Goal: Check status: Check status

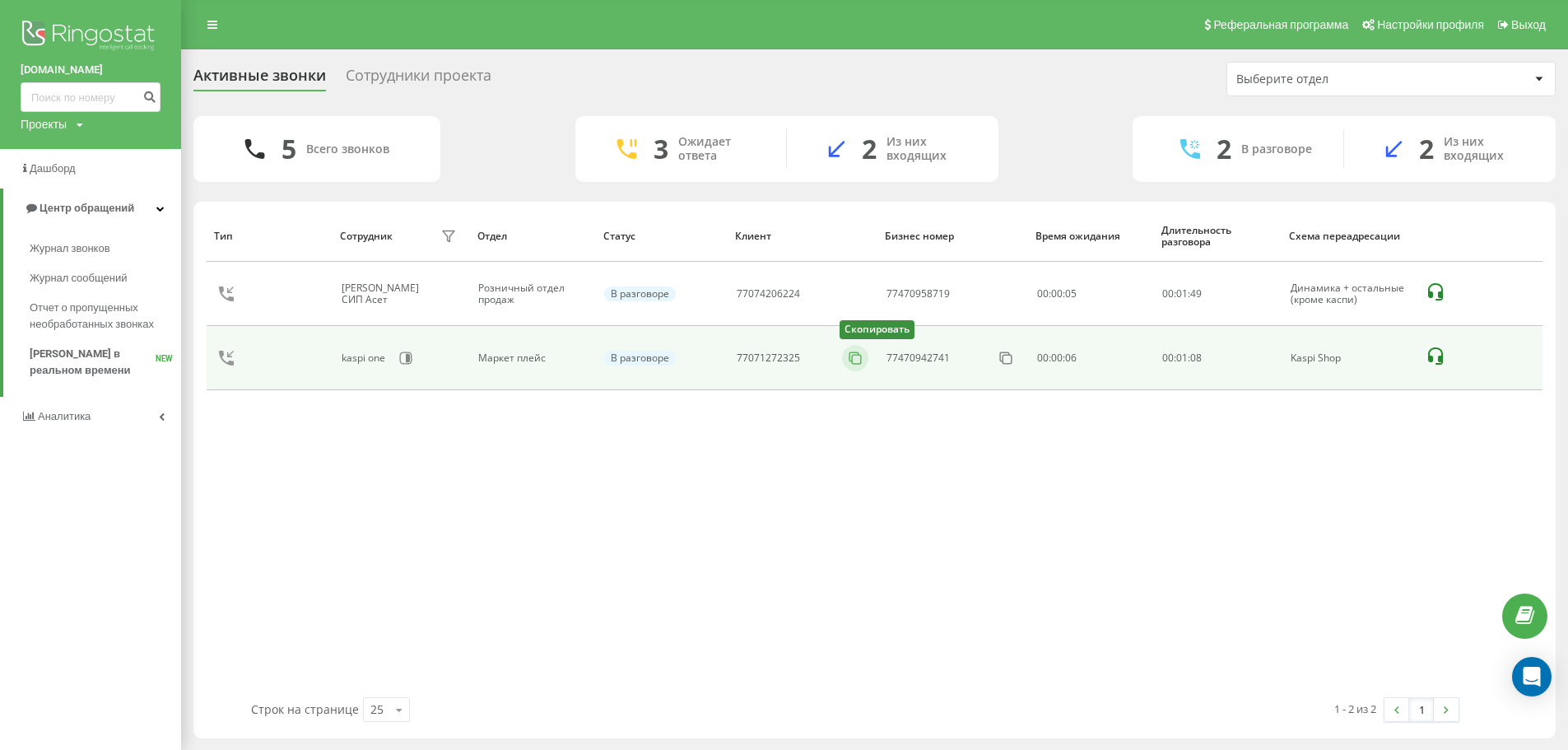
click at [851, 360] on icon at bounding box center [855, 358] width 17 height 17
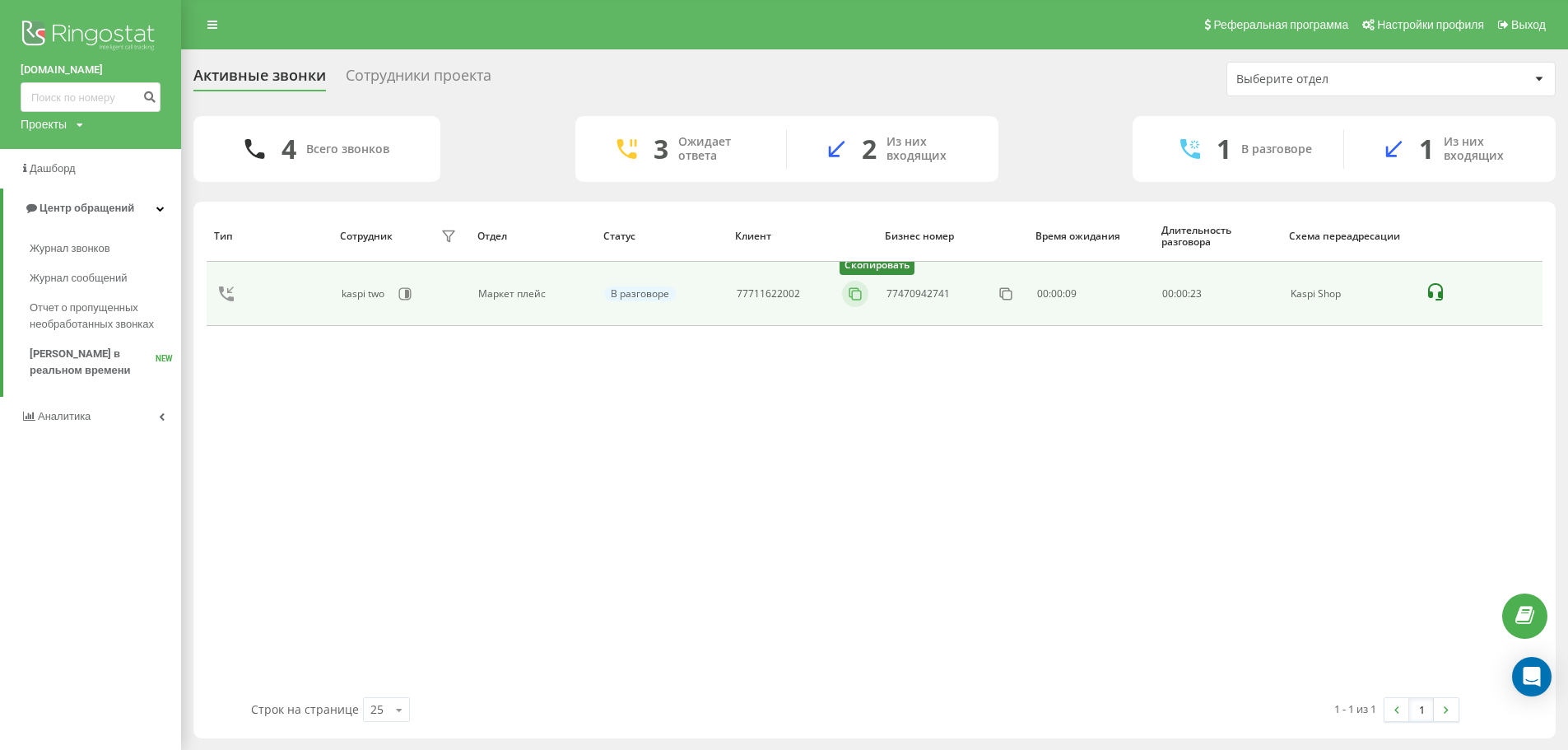
click at [857, 288] on icon at bounding box center [854, 293] width 9 height 9
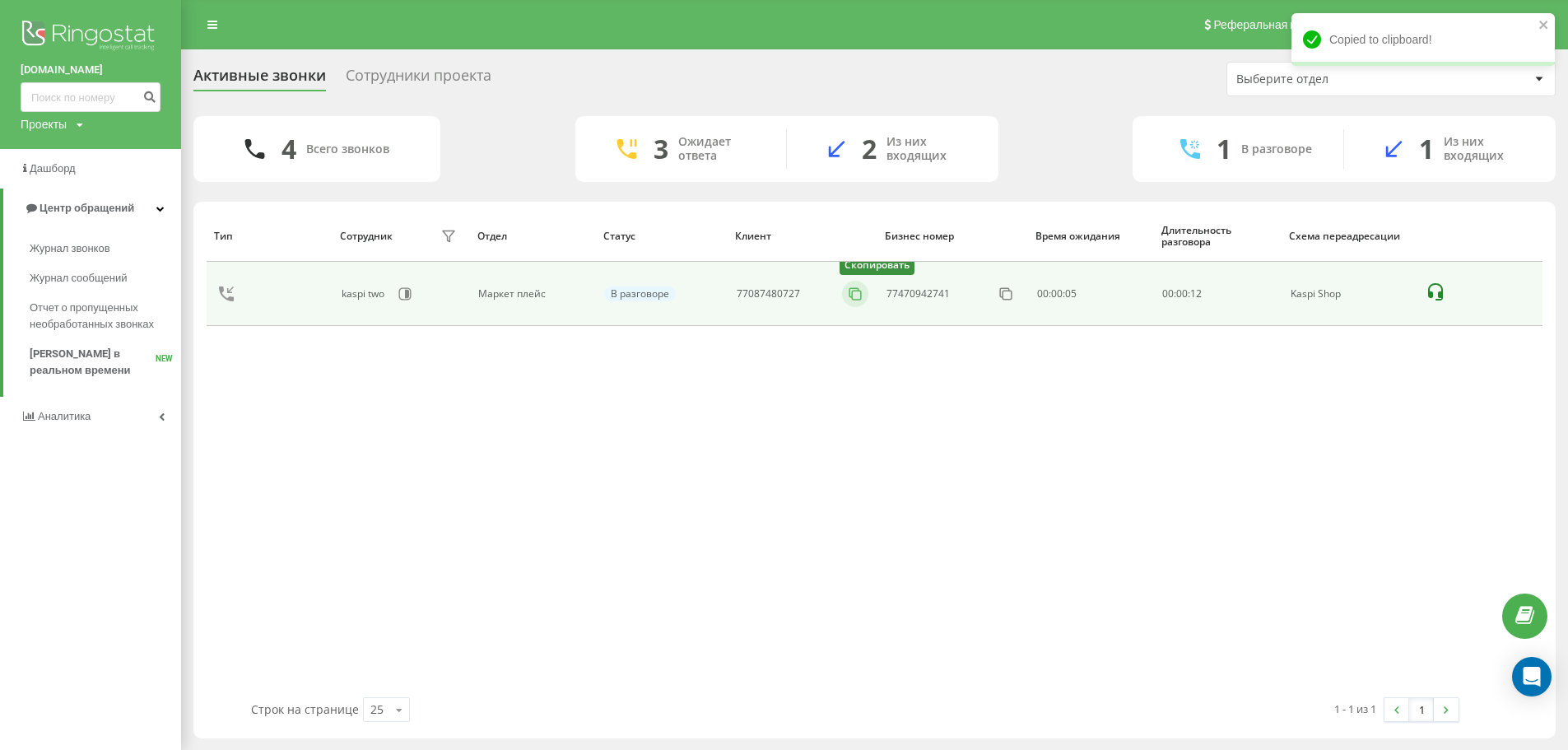
click at [859, 291] on icon at bounding box center [855, 294] width 17 height 17
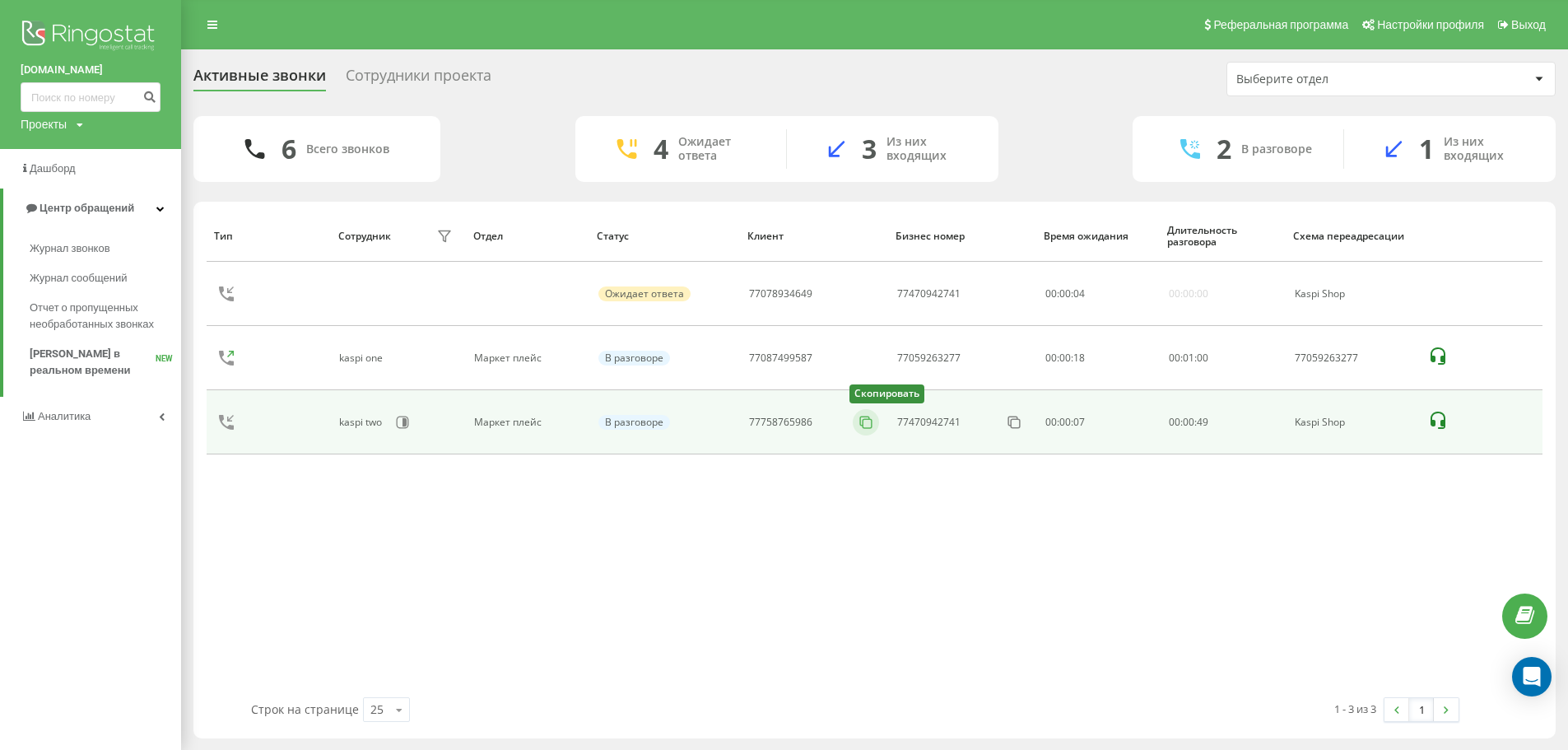
click at [863, 423] on icon at bounding box center [866, 422] width 17 height 17
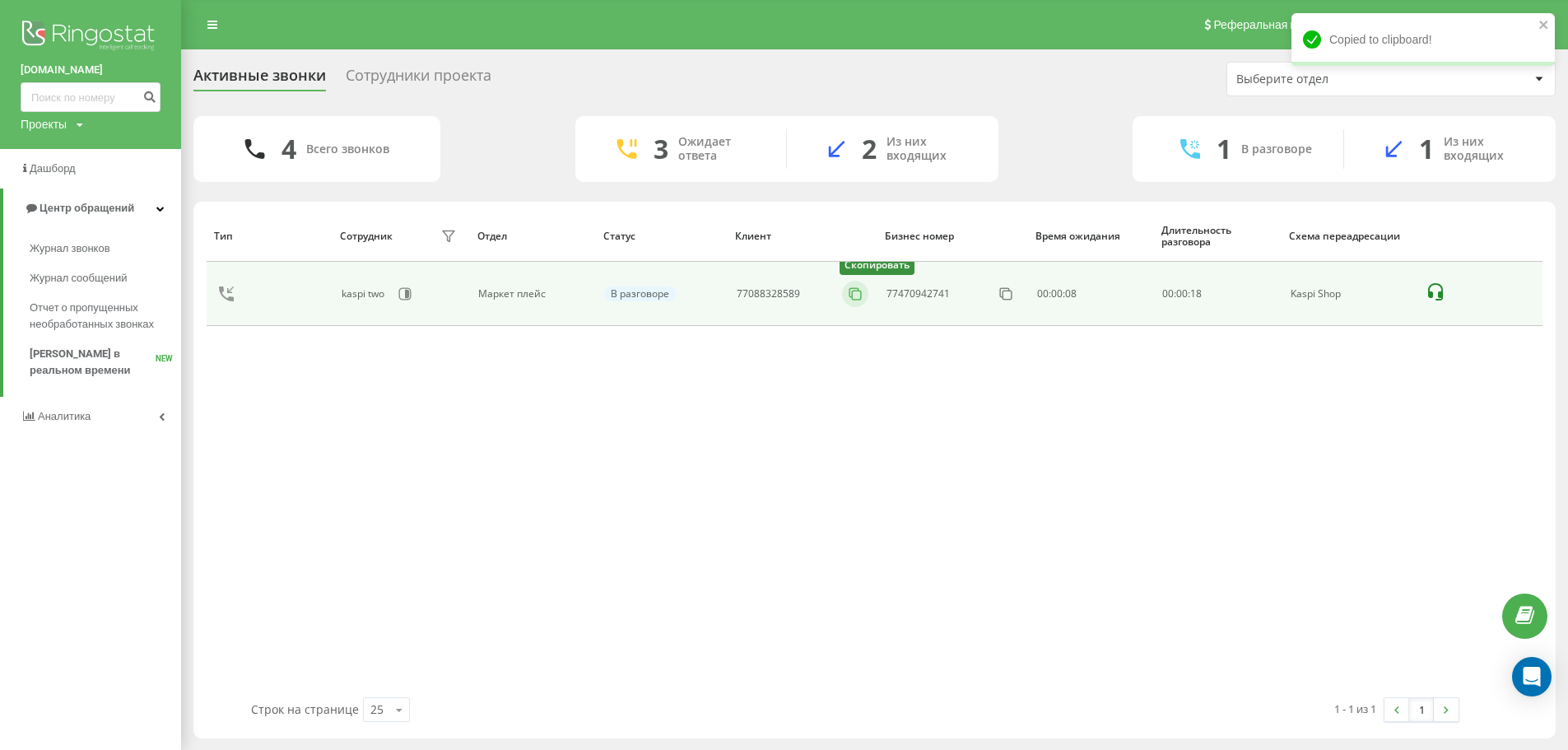
click at [859, 293] on icon at bounding box center [855, 294] width 17 height 17
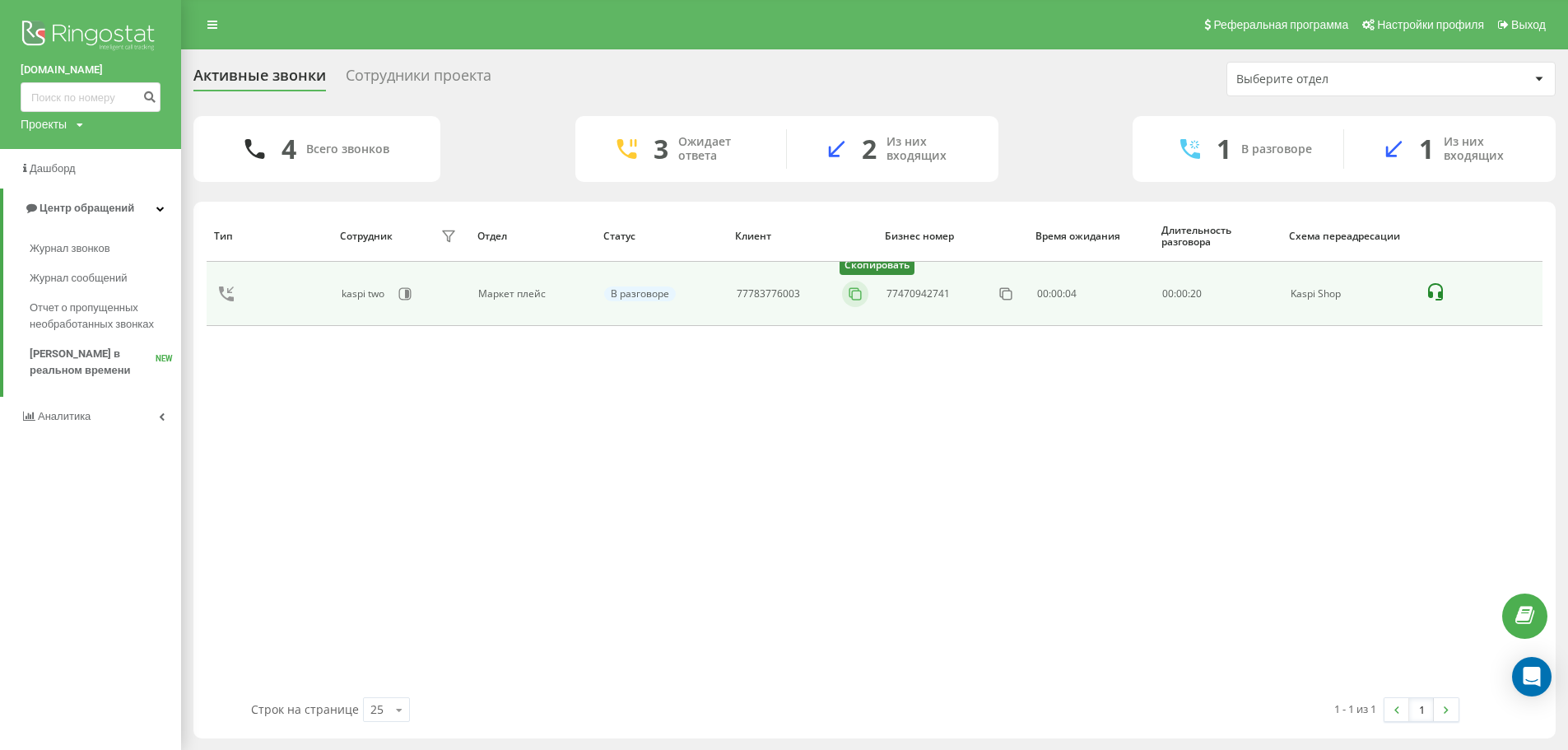
click at [852, 293] on icon at bounding box center [855, 294] width 17 height 17
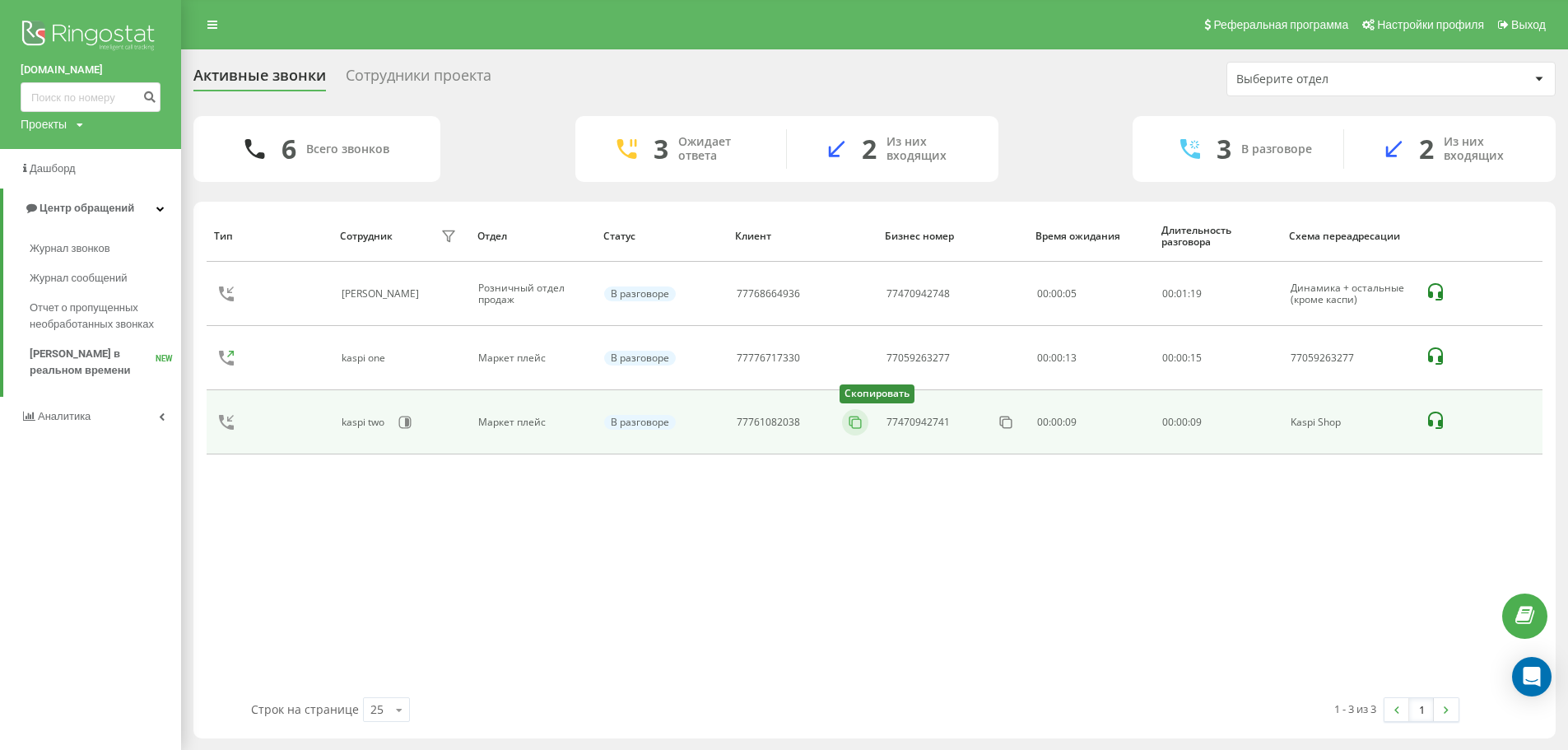
click at [848, 417] on icon at bounding box center [855, 422] width 17 height 17
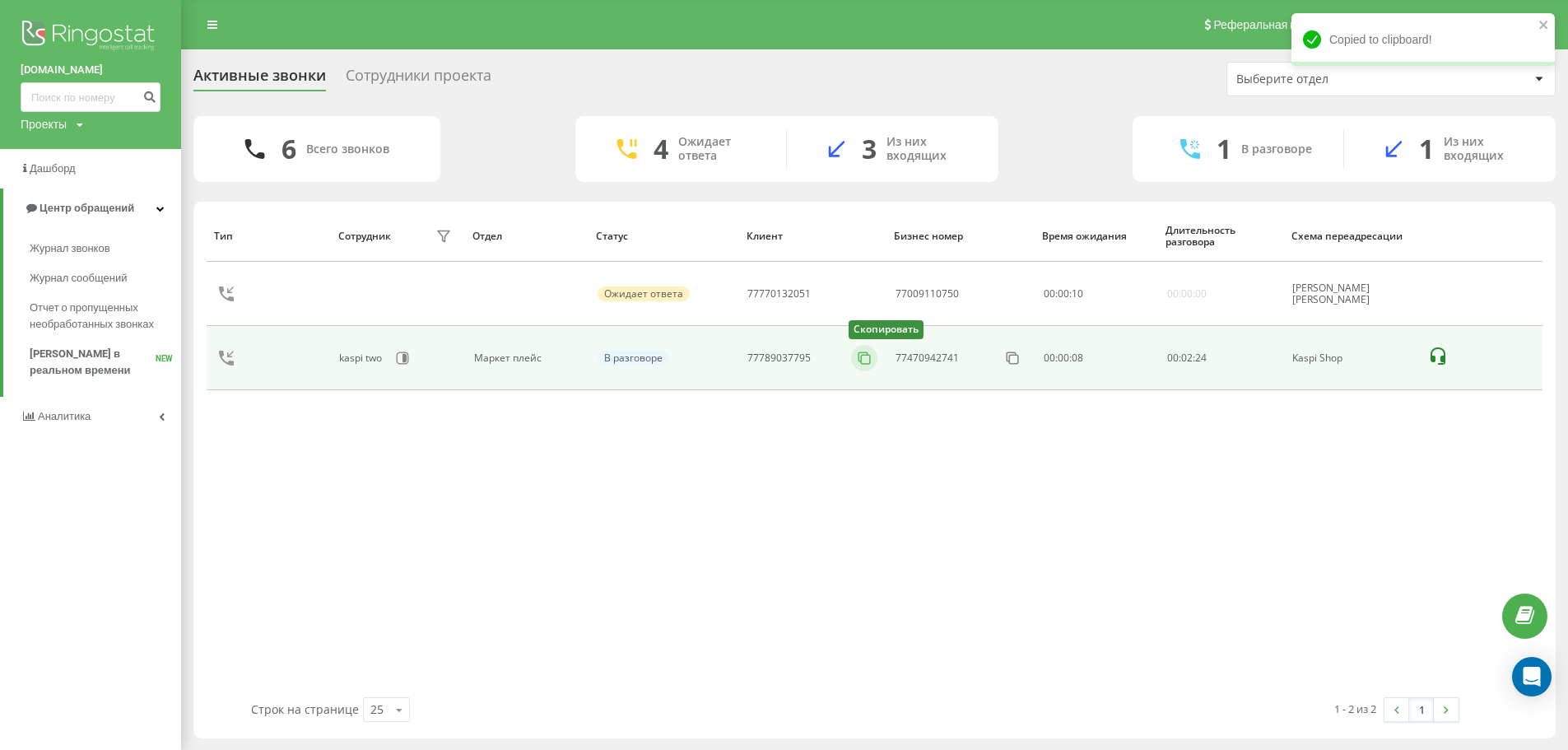
click at [866, 359] on icon at bounding box center [864, 358] width 17 height 17
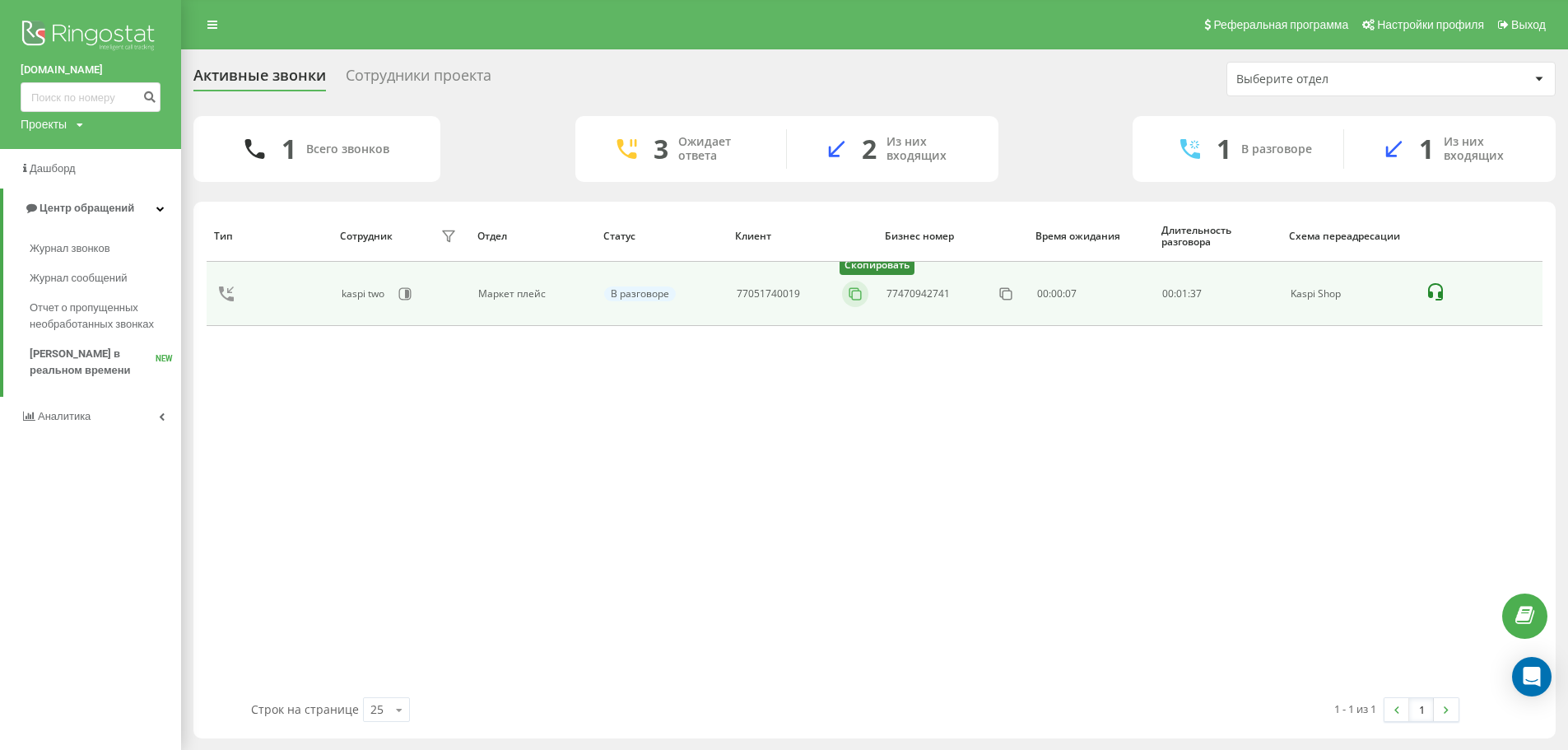
click at [852, 296] on rect at bounding box center [857, 295] width 9 height 9
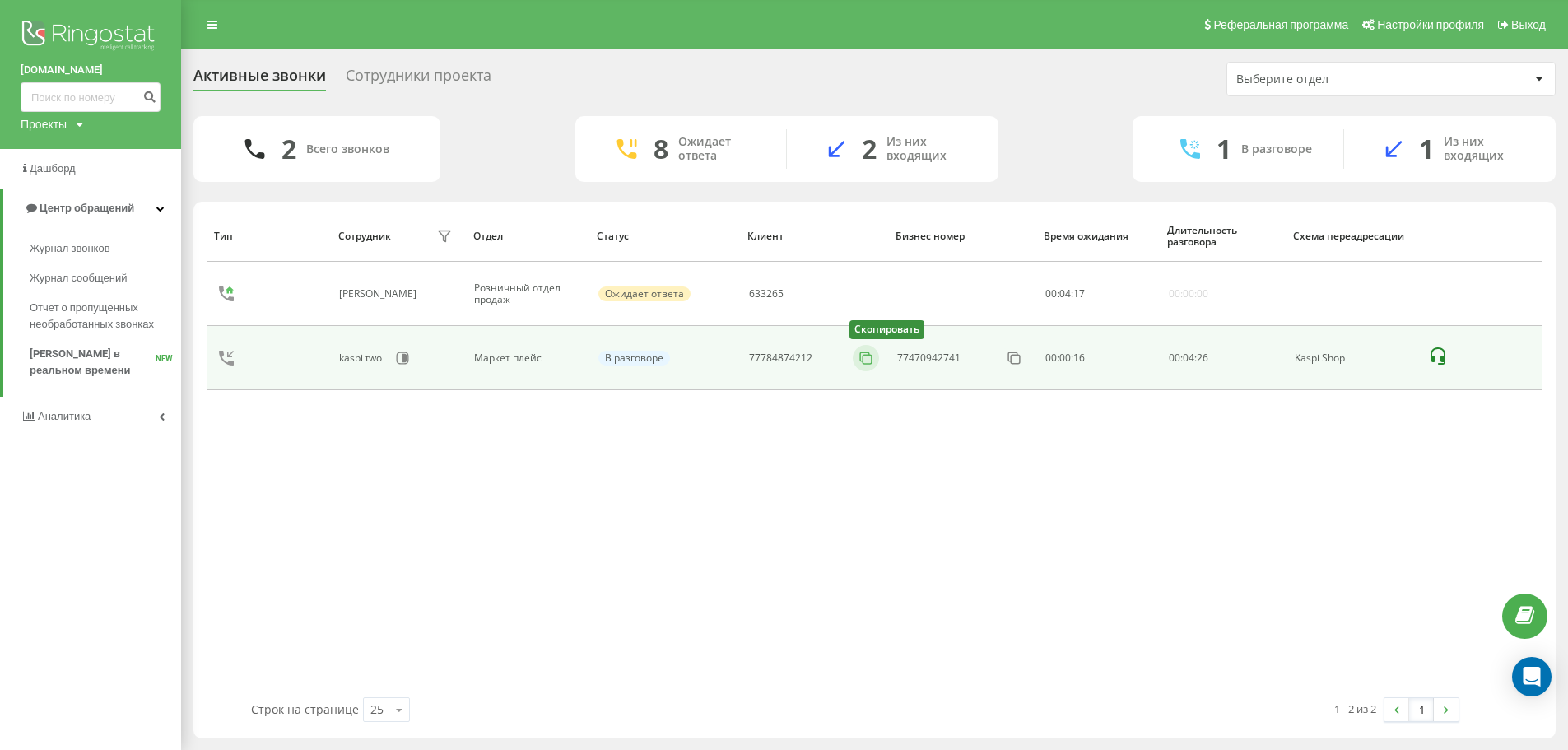
click at [868, 358] on icon at bounding box center [866, 358] width 17 height 17
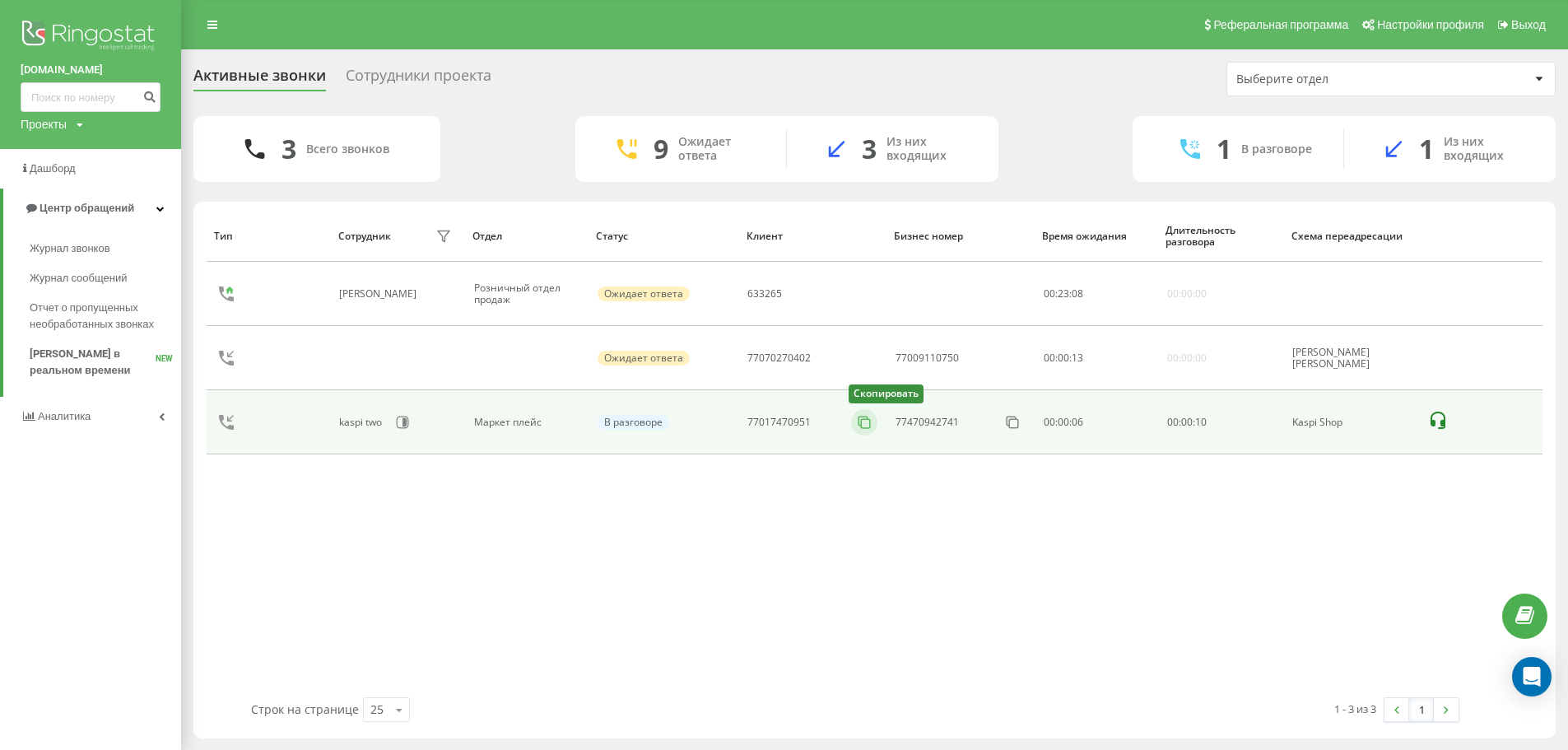
click at [863, 426] on icon at bounding box center [864, 422] width 17 height 17
click at [854, 419] on button at bounding box center [865, 422] width 26 height 18
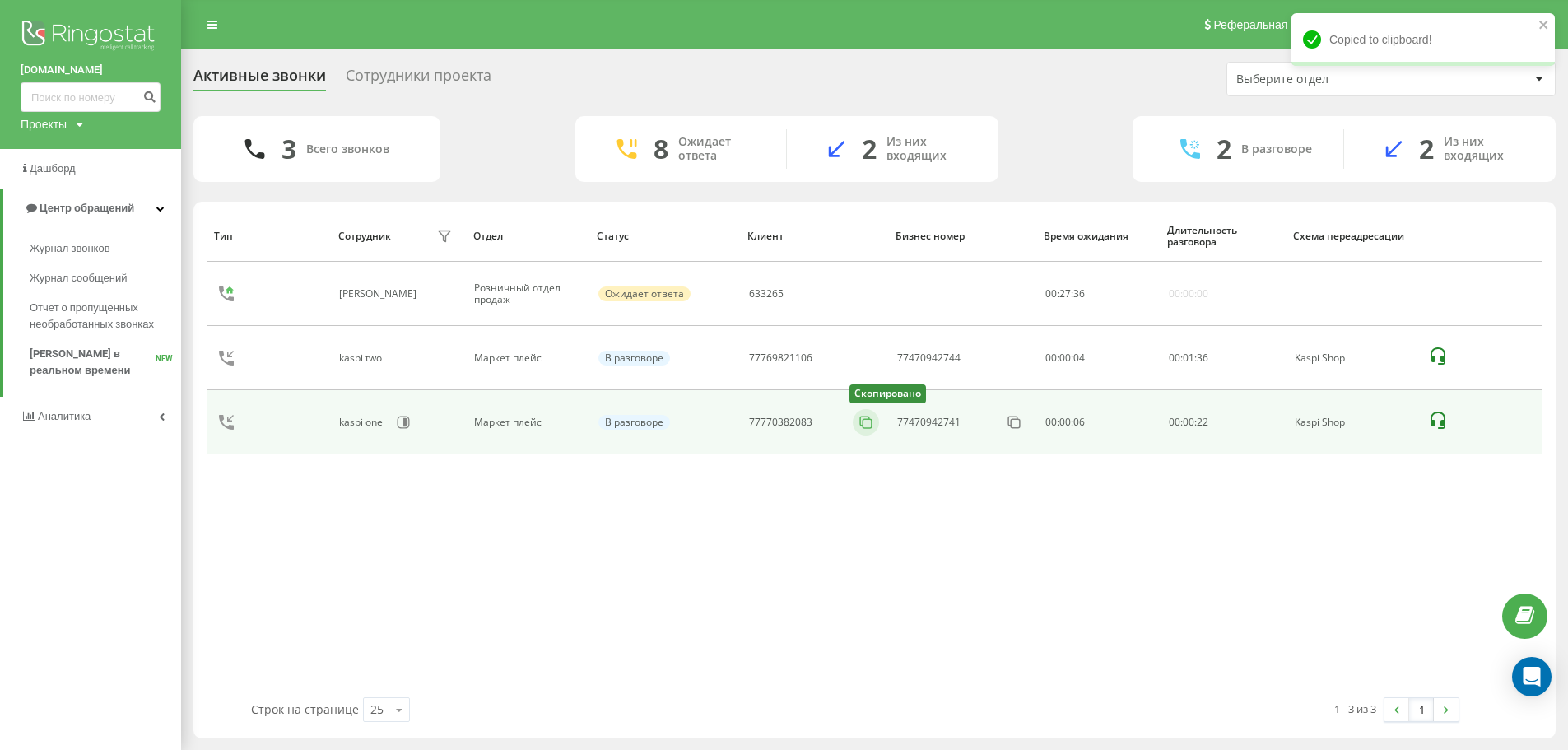
click at [864, 422] on icon at bounding box center [866, 422] width 17 height 17
click at [869, 424] on icon at bounding box center [866, 422] width 17 height 17
